Goal: Task Accomplishment & Management: Use online tool/utility

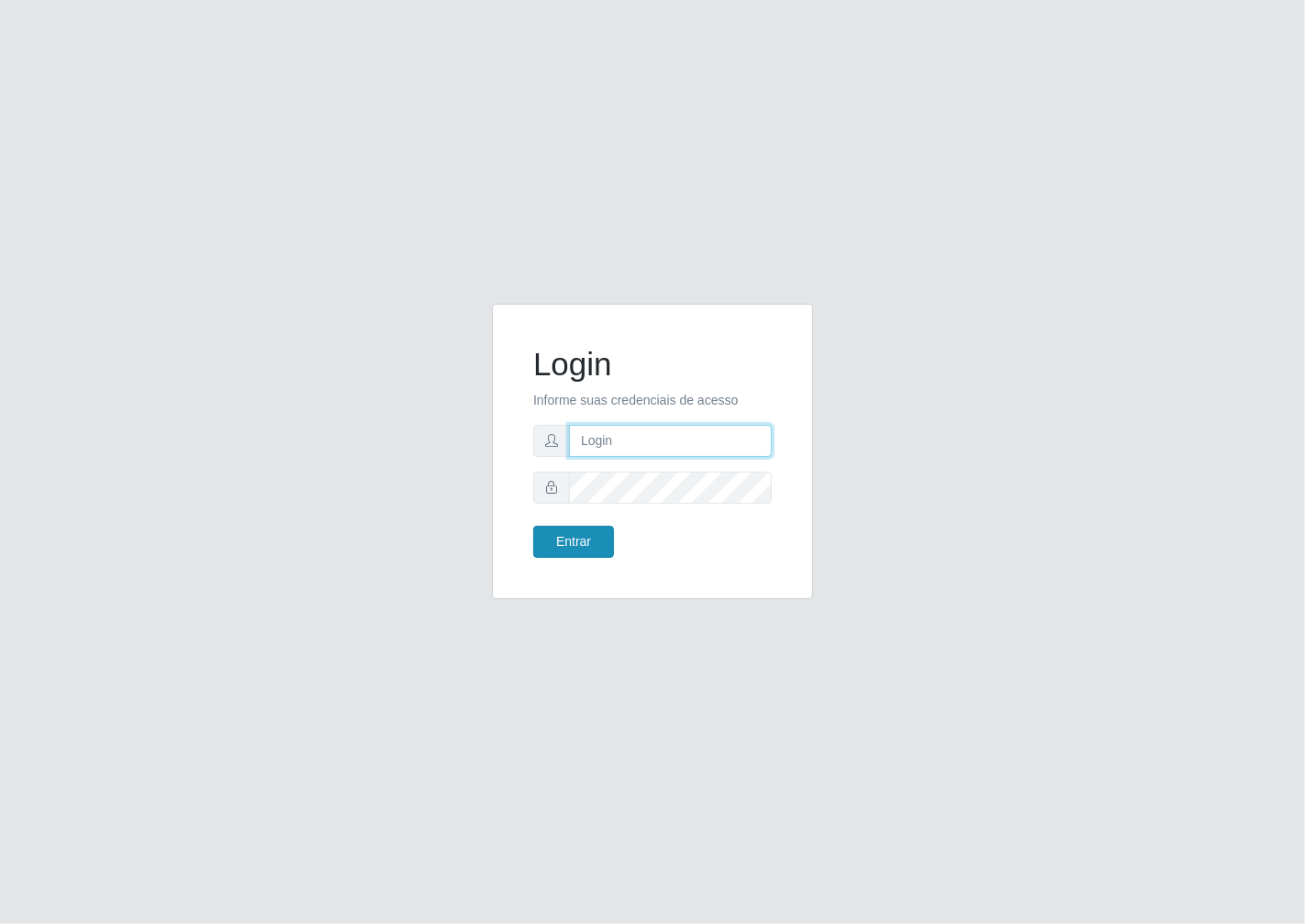
type input "janaina@iwof"
click at [562, 554] on button "Entrar" at bounding box center [573, 542] width 81 height 32
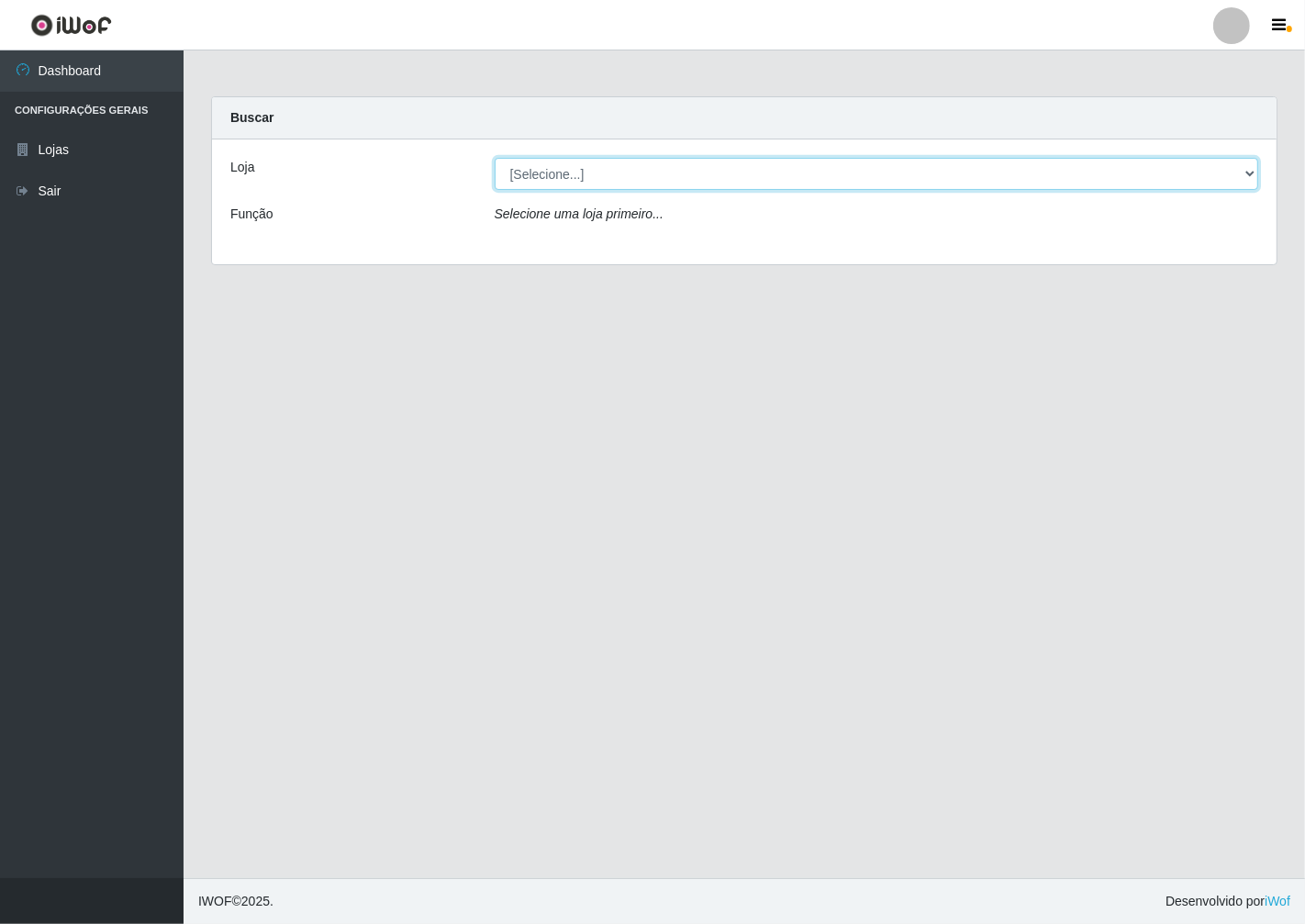
click at [1249, 179] on select "[Selecione...] Minimercado Filezão" at bounding box center [876, 173] width 764 height 32
select select "204"
click at [494, 158] on select "[Selecione...] Minimercado Filezão" at bounding box center [876, 173] width 764 height 32
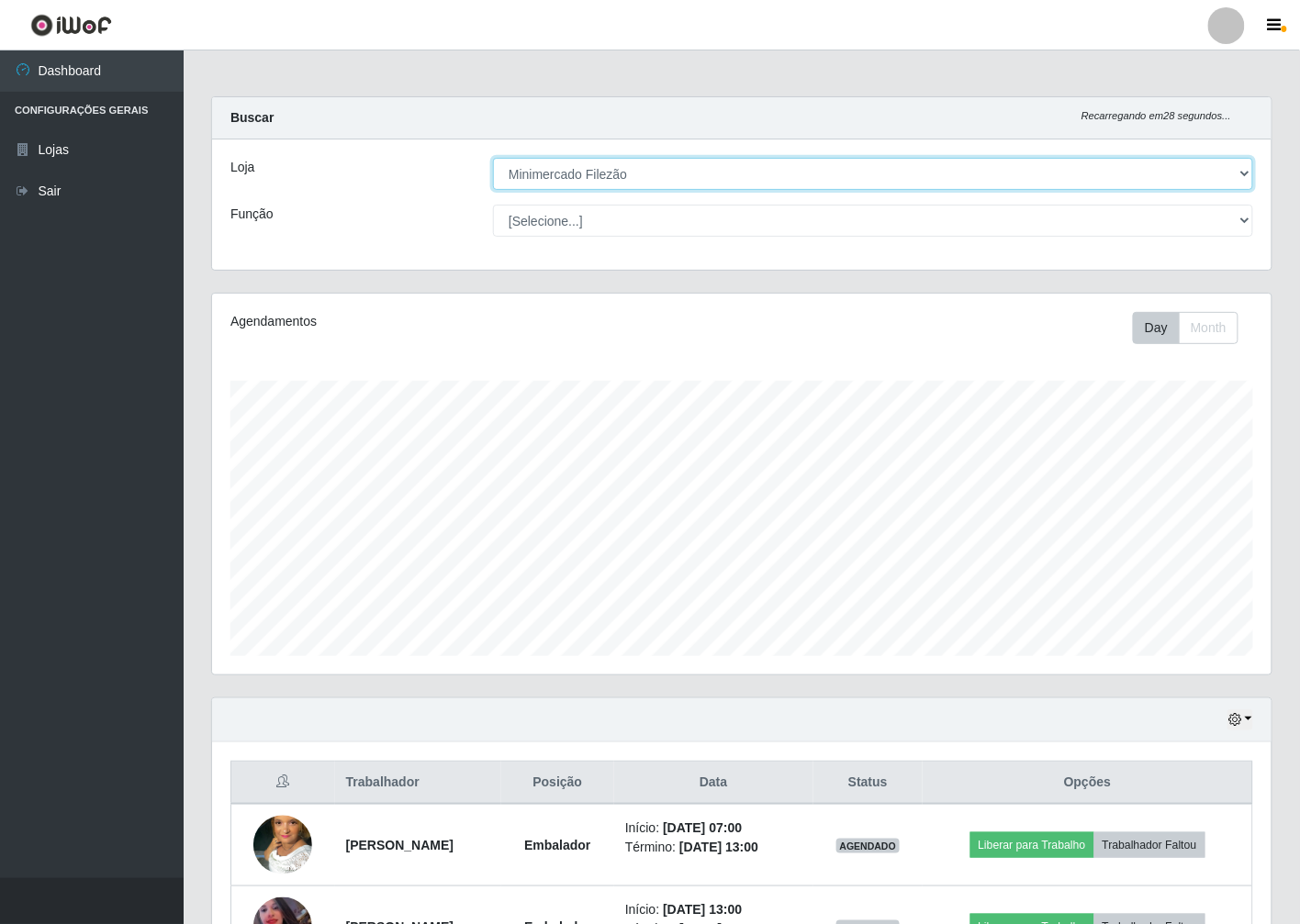
scroll to position [204, 0]
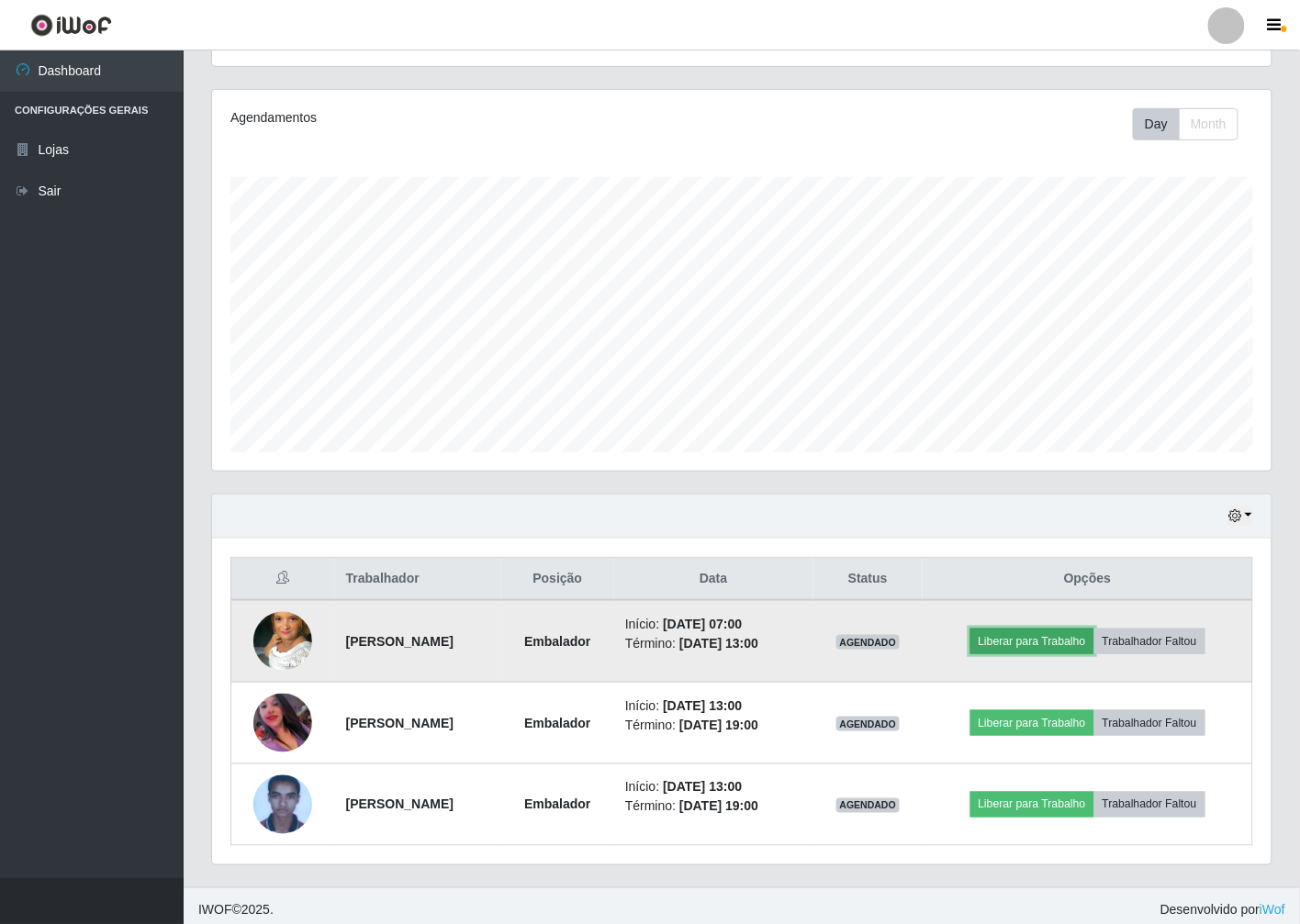
click at [1038, 642] on button "Liberar para Trabalho" at bounding box center [1032, 642] width 124 height 26
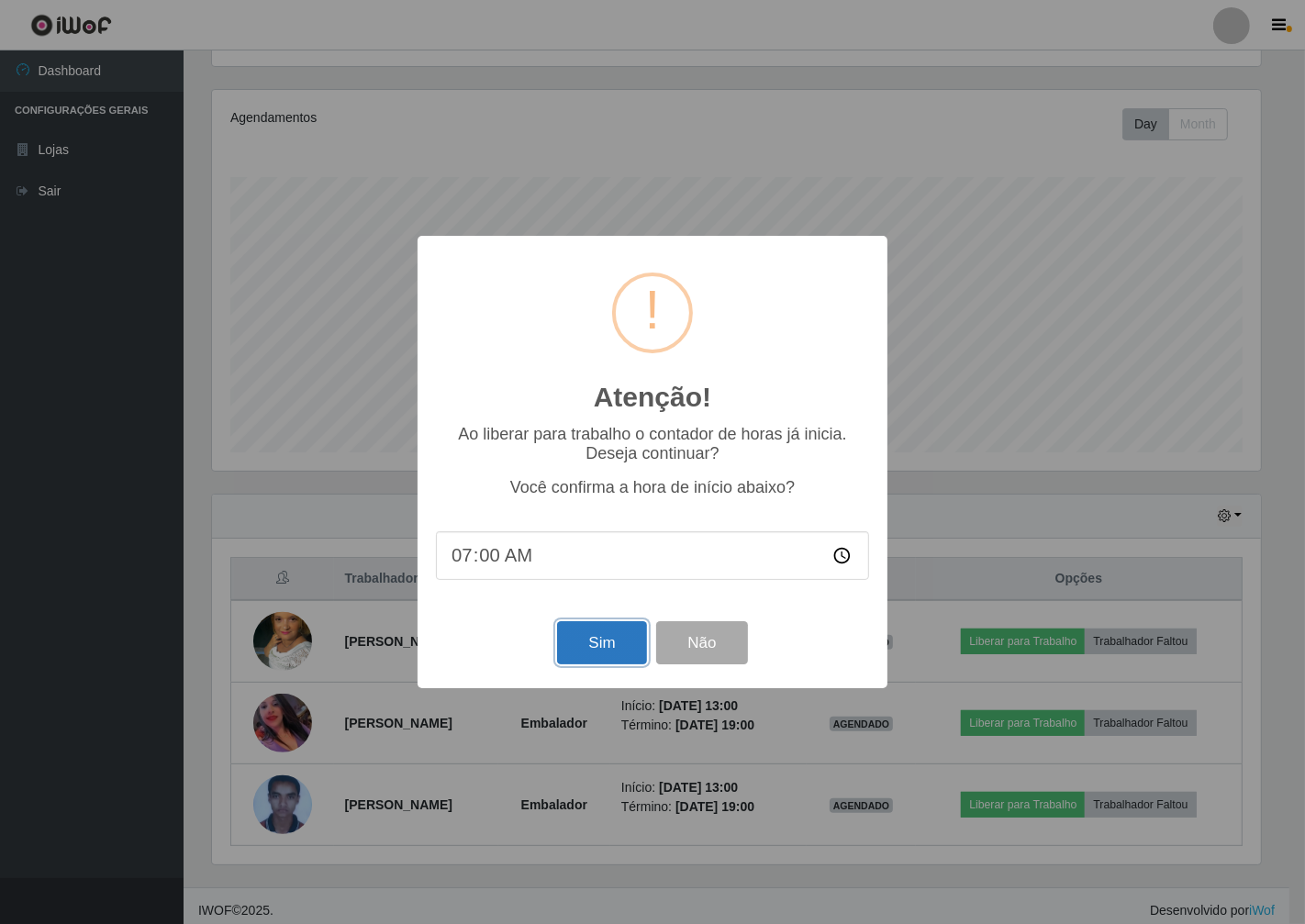
click at [587, 645] on button "Sim" at bounding box center [601, 643] width 89 height 43
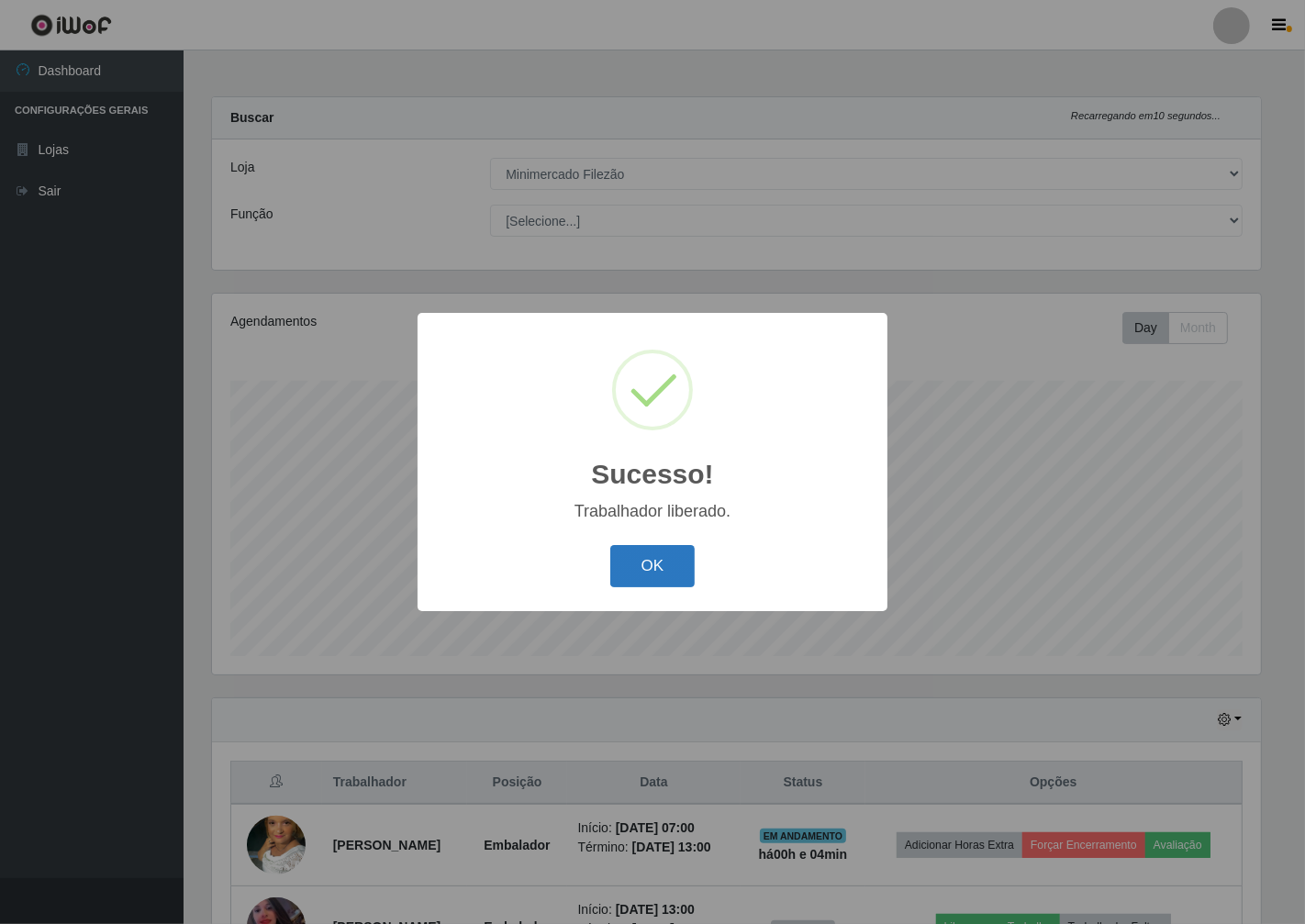
click at [657, 559] on button "OK" at bounding box center [653, 567] width 85 height 43
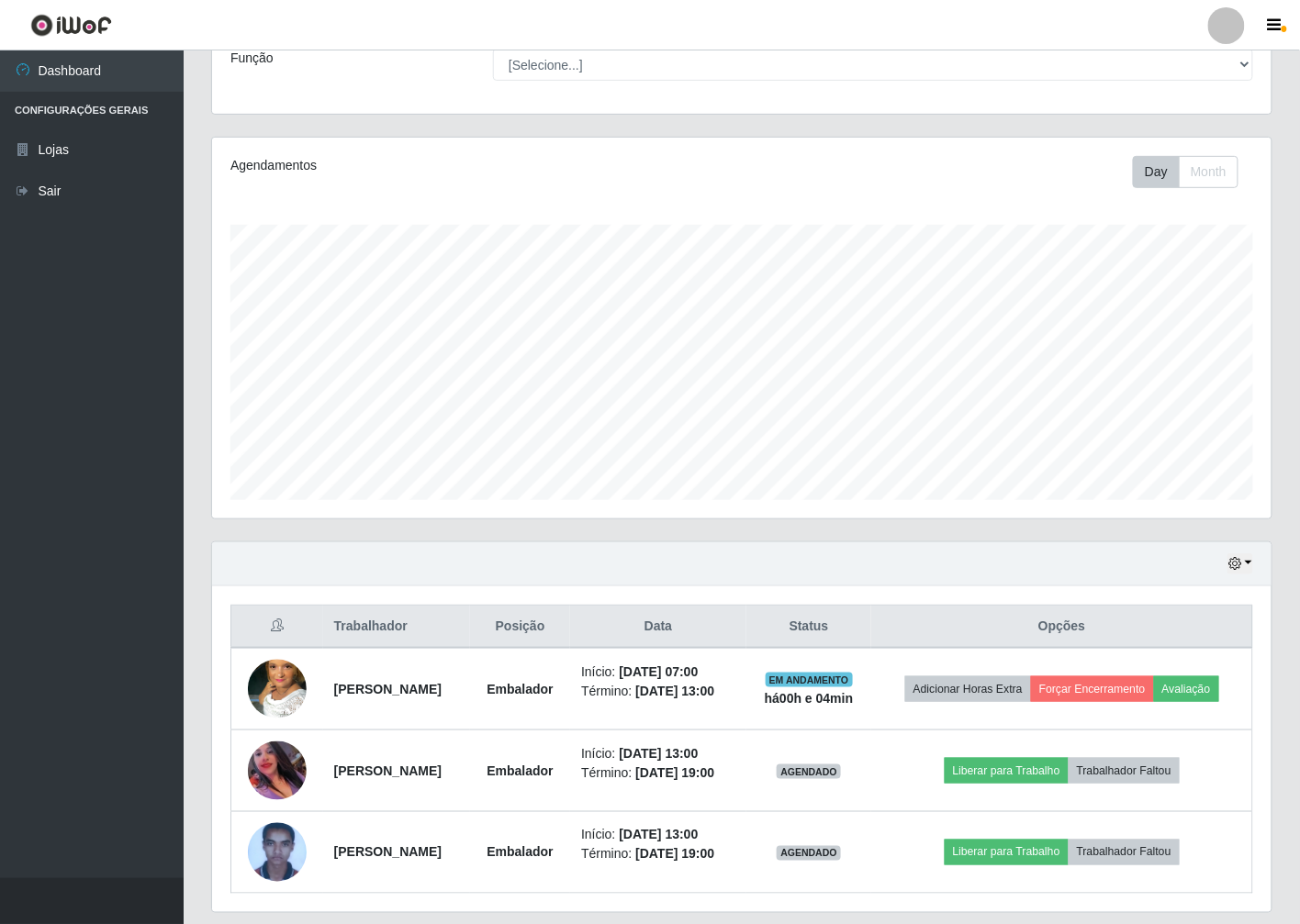
scroll to position [111, 0]
